Goal: Task Accomplishment & Management: Manage account settings

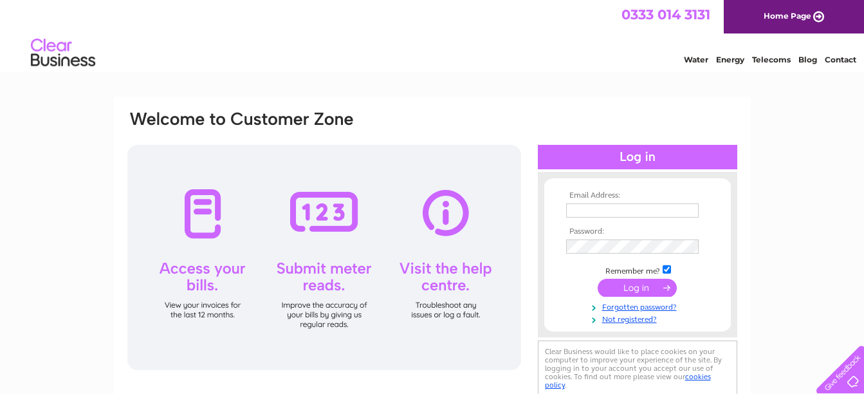
type input "rabajb1@tiscali.co.uk"
click at [631, 288] on input "submit" at bounding box center [637, 288] width 79 height 18
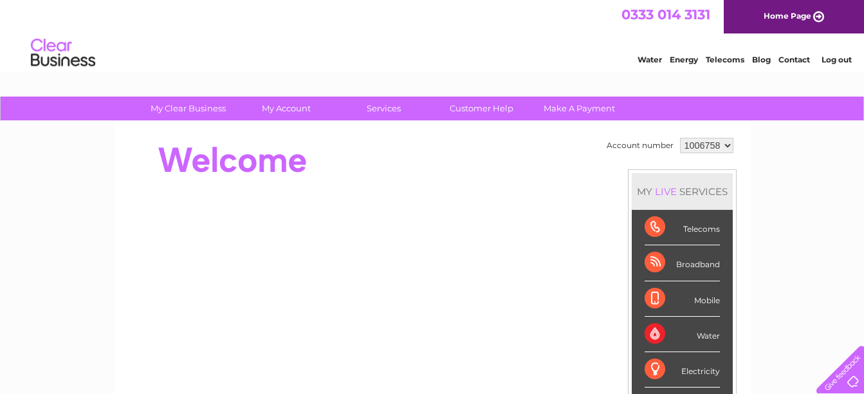
click at [658, 226] on div "Telecoms" at bounding box center [681, 227] width 75 height 35
click at [681, 220] on div "Telecoms" at bounding box center [681, 227] width 75 height 35
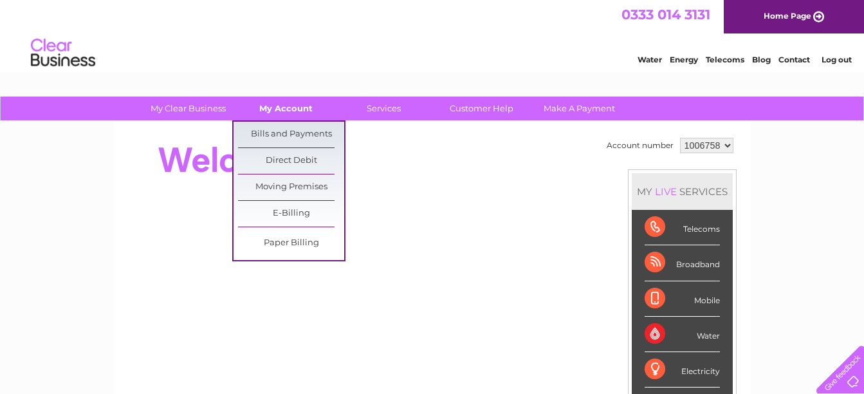
click at [309, 111] on link "My Account" at bounding box center [286, 108] width 106 height 24
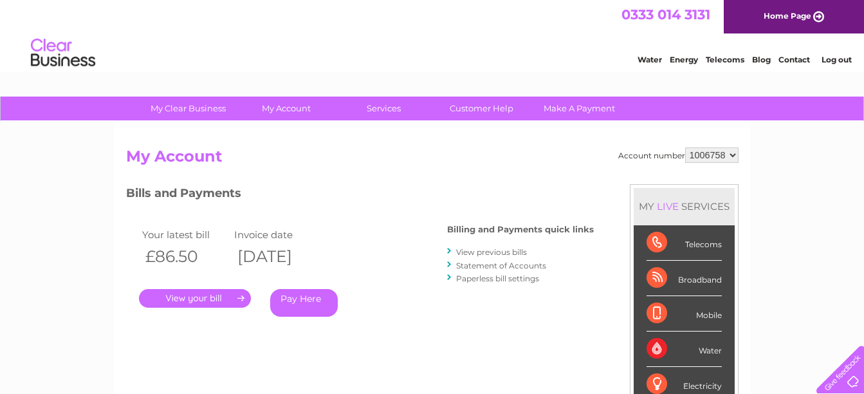
click at [183, 296] on link "." at bounding box center [195, 298] width 112 height 19
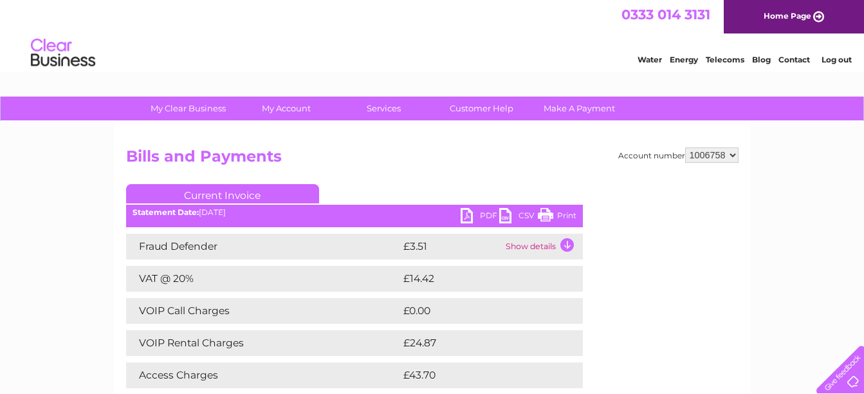
click at [474, 214] on link "PDF" at bounding box center [480, 217] width 39 height 19
